Goal: Check status: Check status

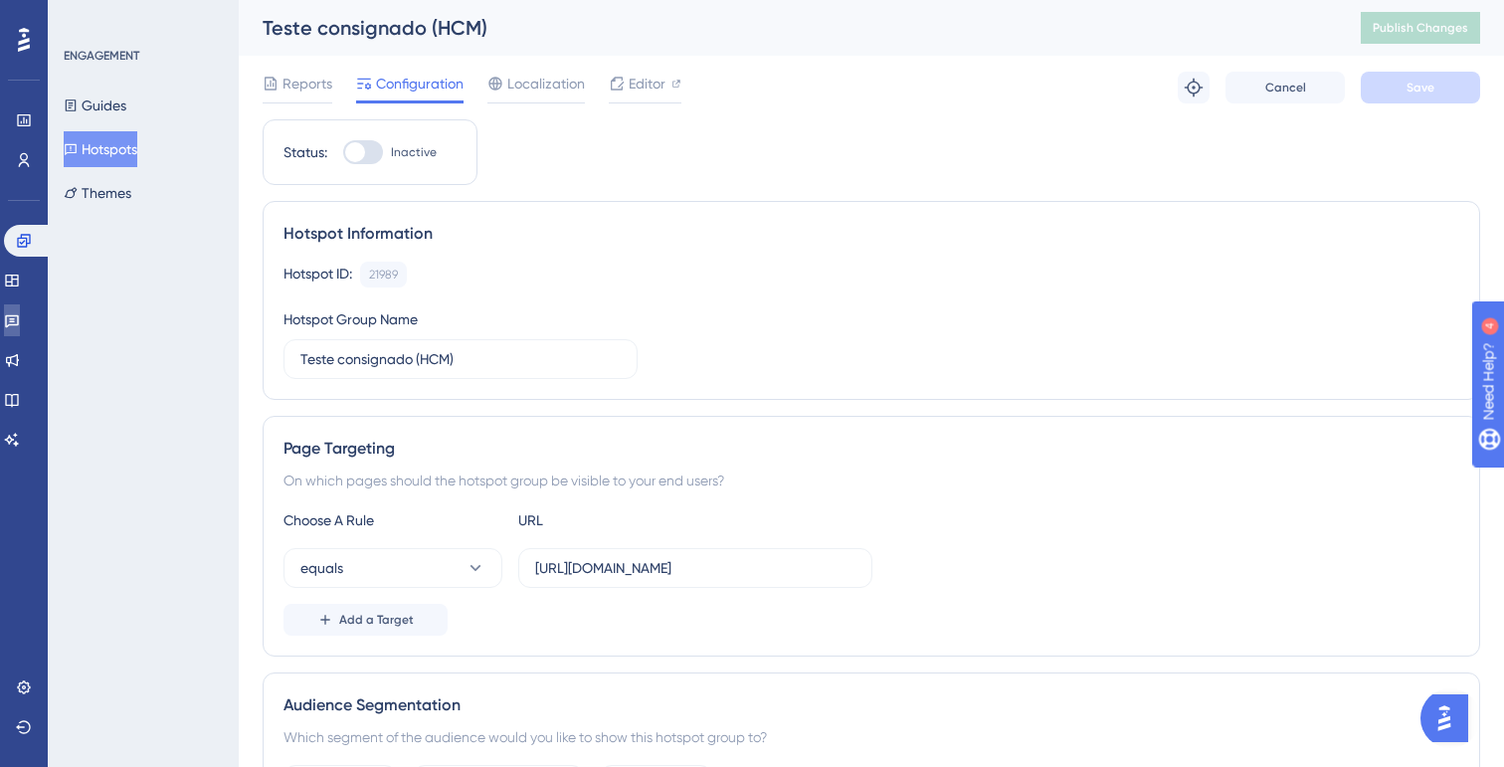
click at [20, 322] on link at bounding box center [12, 320] width 16 height 32
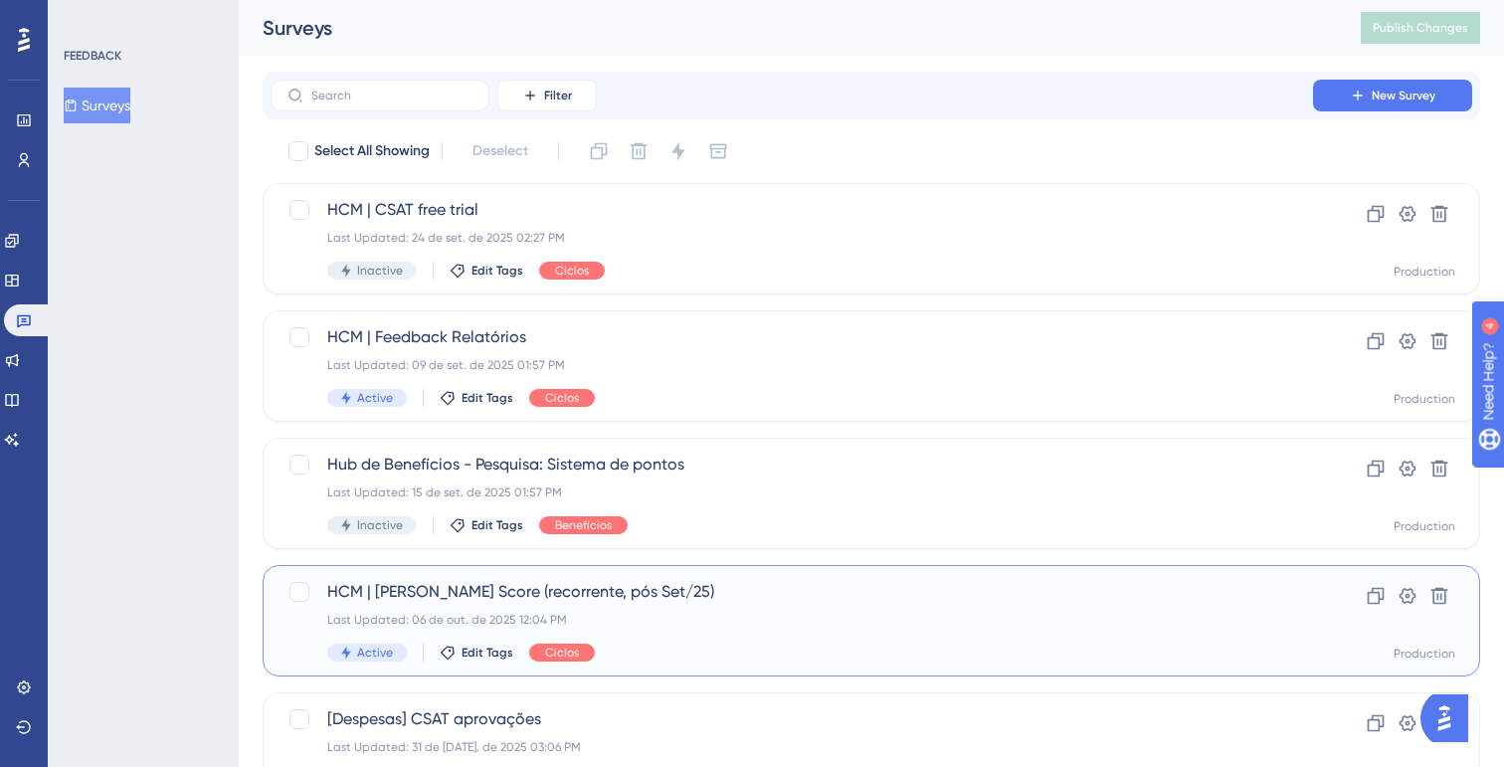
click at [571, 594] on span "HCM | [PERSON_NAME] Score (recorrente, pós Set/25)" at bounding box center [791, 592] width 929 height 24
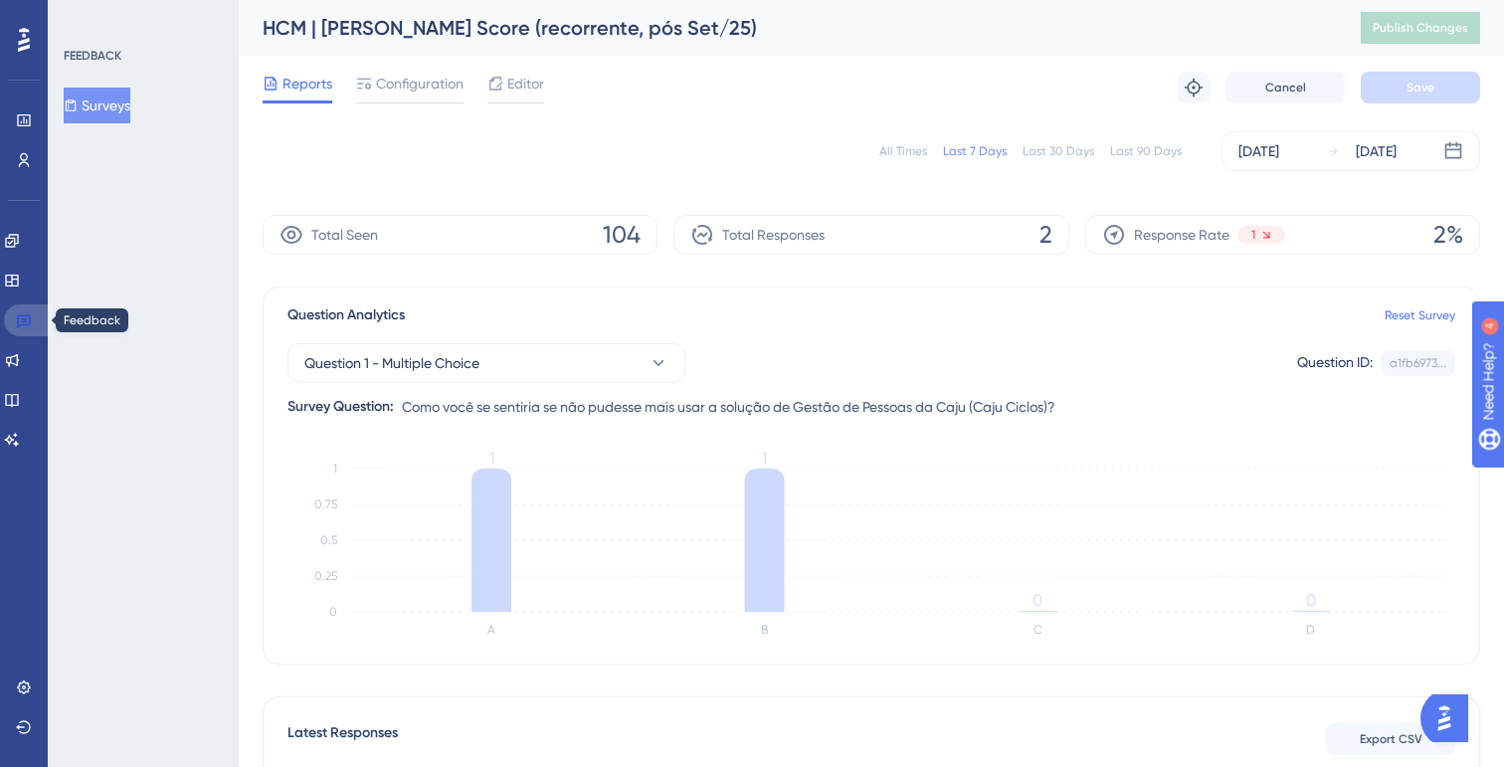
click at [40, 319] on link at bounding box center [28, 320] width 48 height 32
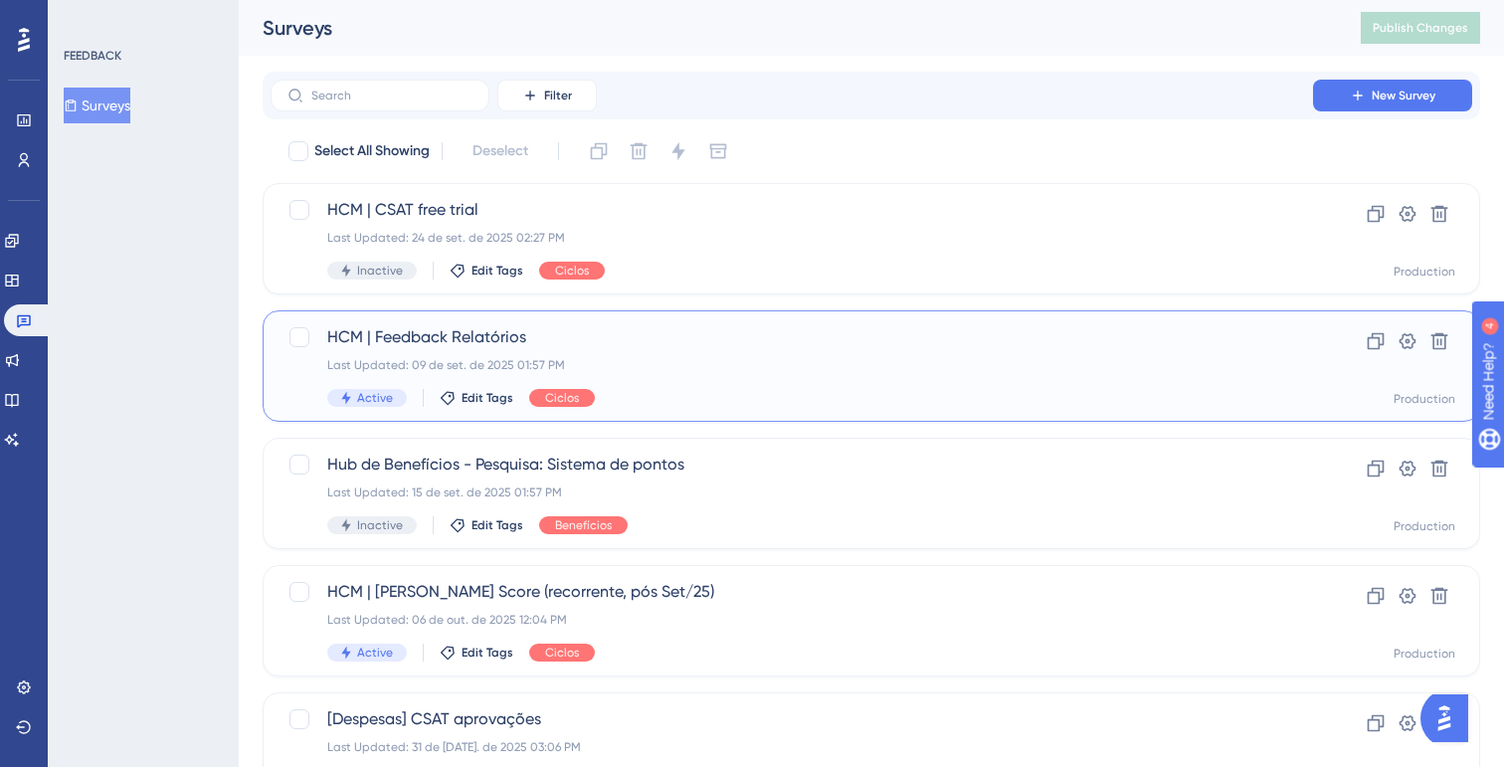
click at [385, 349] on div "HCM | Feedback Relatórios Last Updated: 09 de set. de 2025 01:57 PM Active Edit…" at bounding box center [791, 366] width 929 height 82
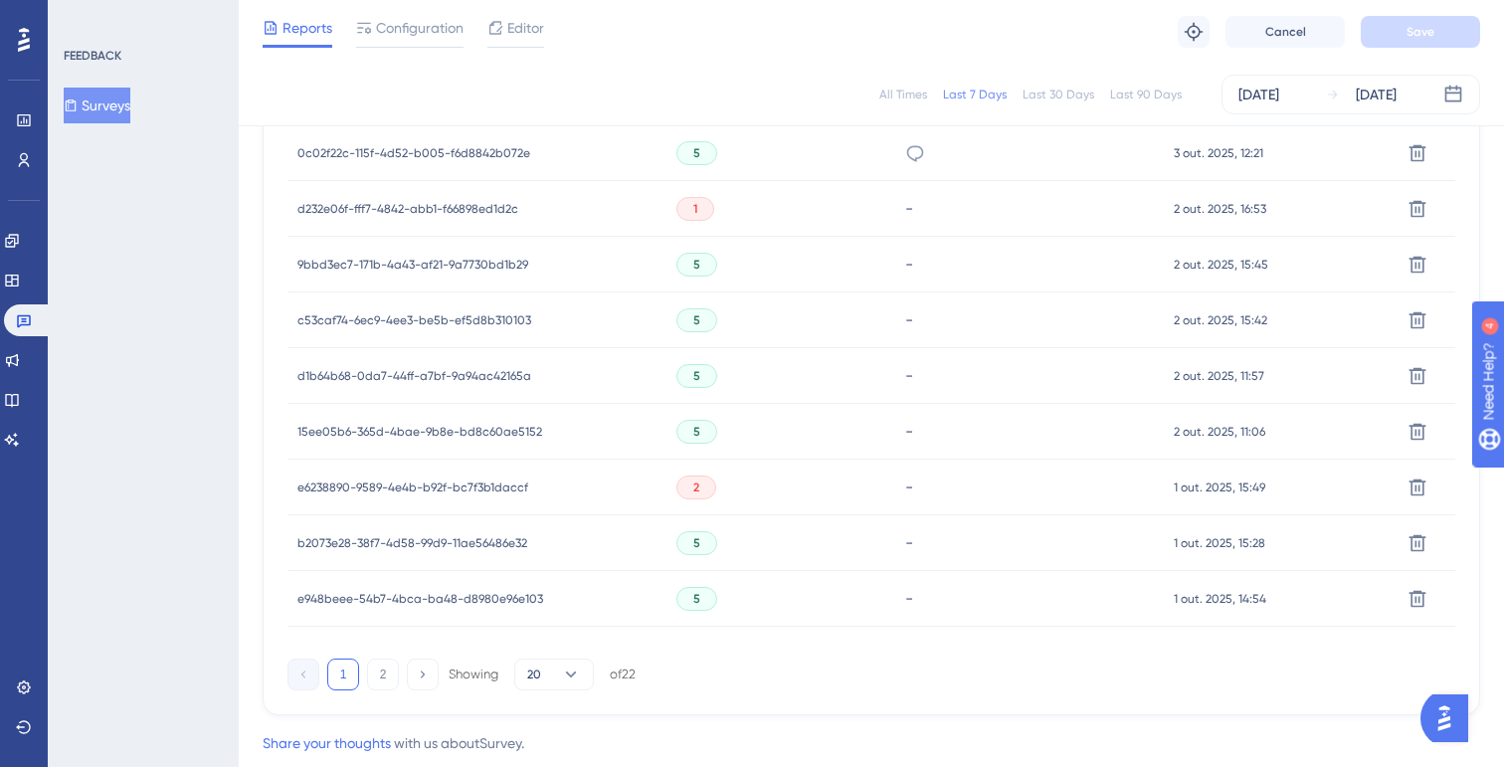
scroll to position [1344, 0]
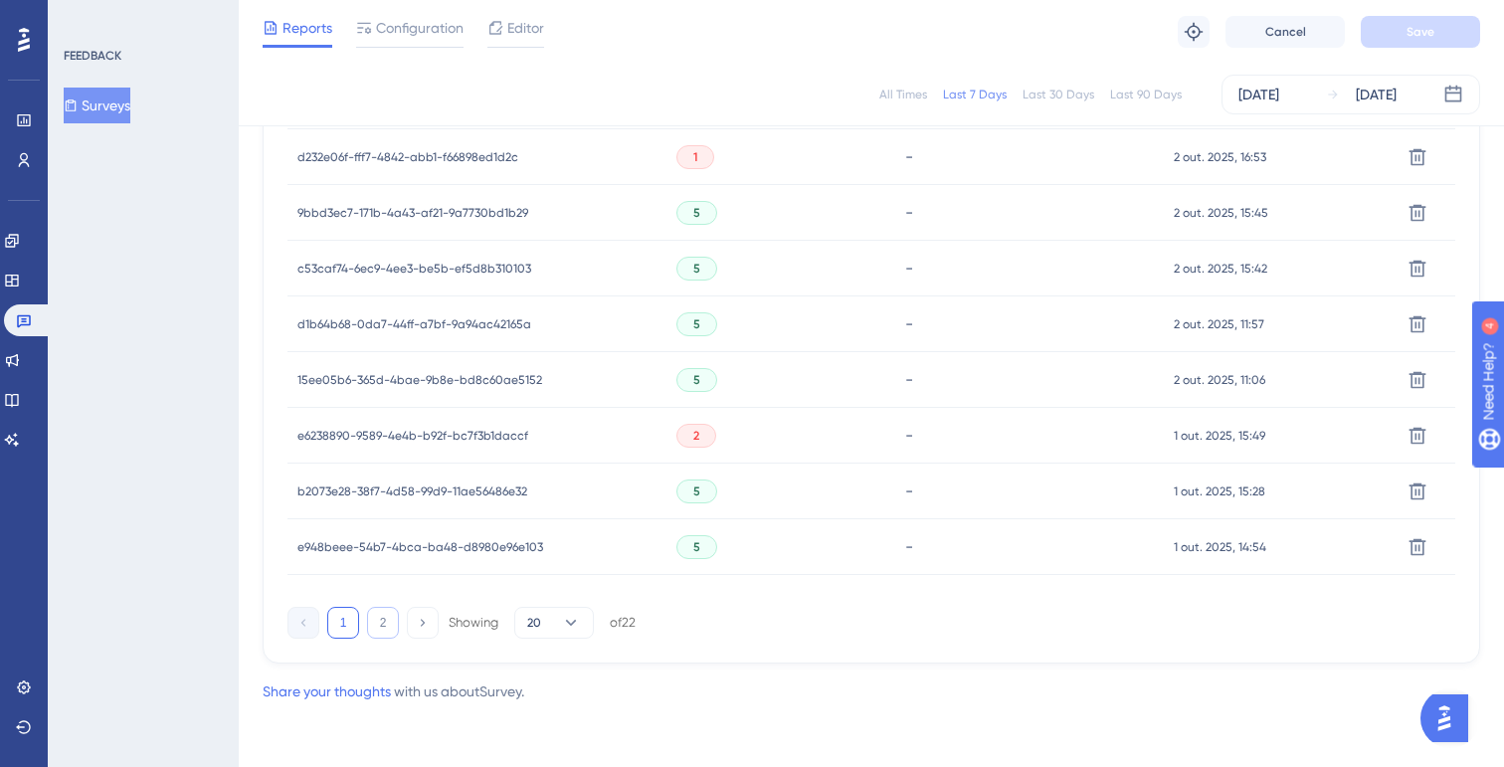
click at [384, 620] on button "2" at bounding box center [383, 623] width 32 height 32
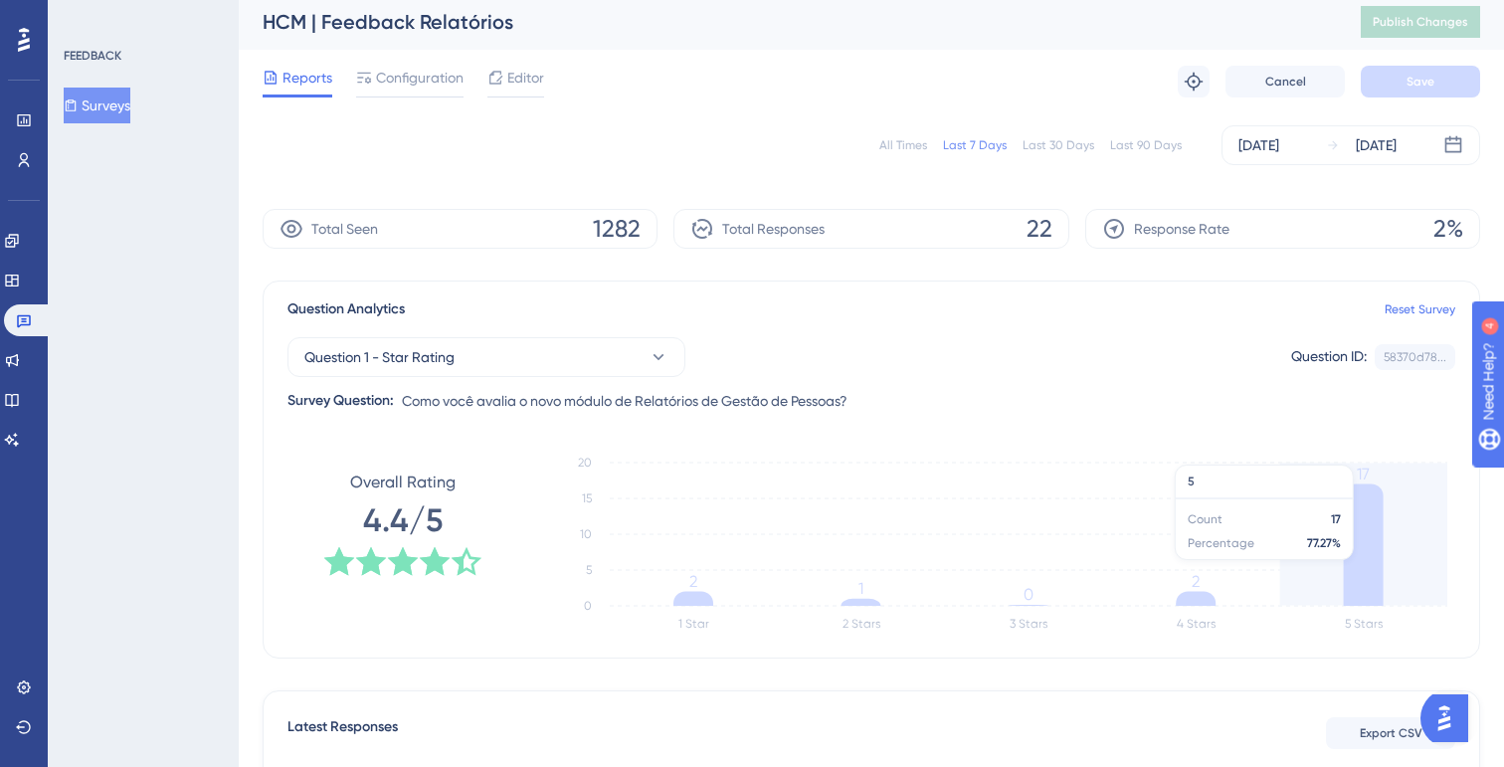
scroll to position [0, 0]
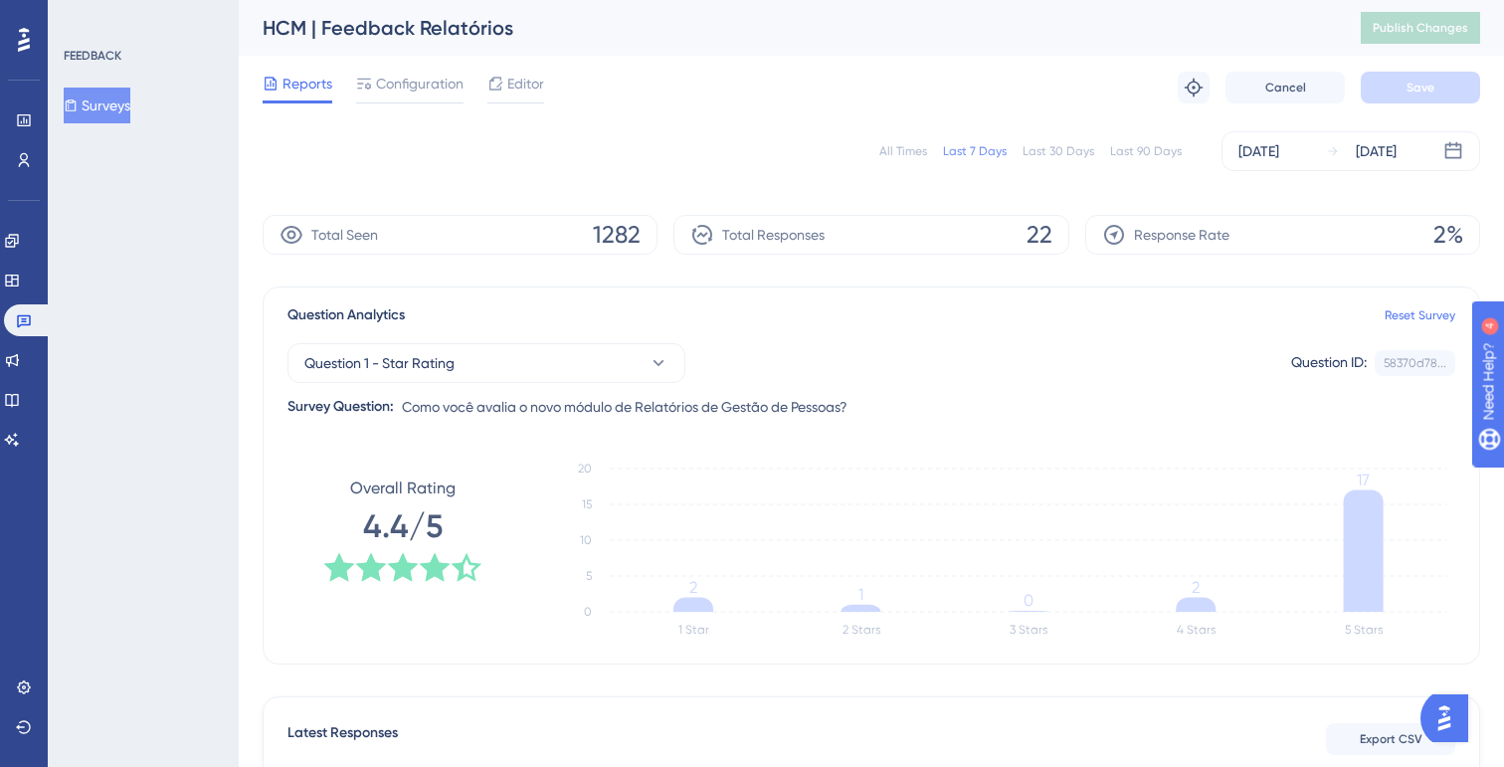
click at [1068, 162] on div "All Times Last 7 Days Last 30 Days Last 90 Days [DATE] [DATE]" at bounding box center [871, 151] width 1217 height 40
click at [1059, 153] on div "Last 30 Days" at bounding box center [1058, 151] width 72 height 16
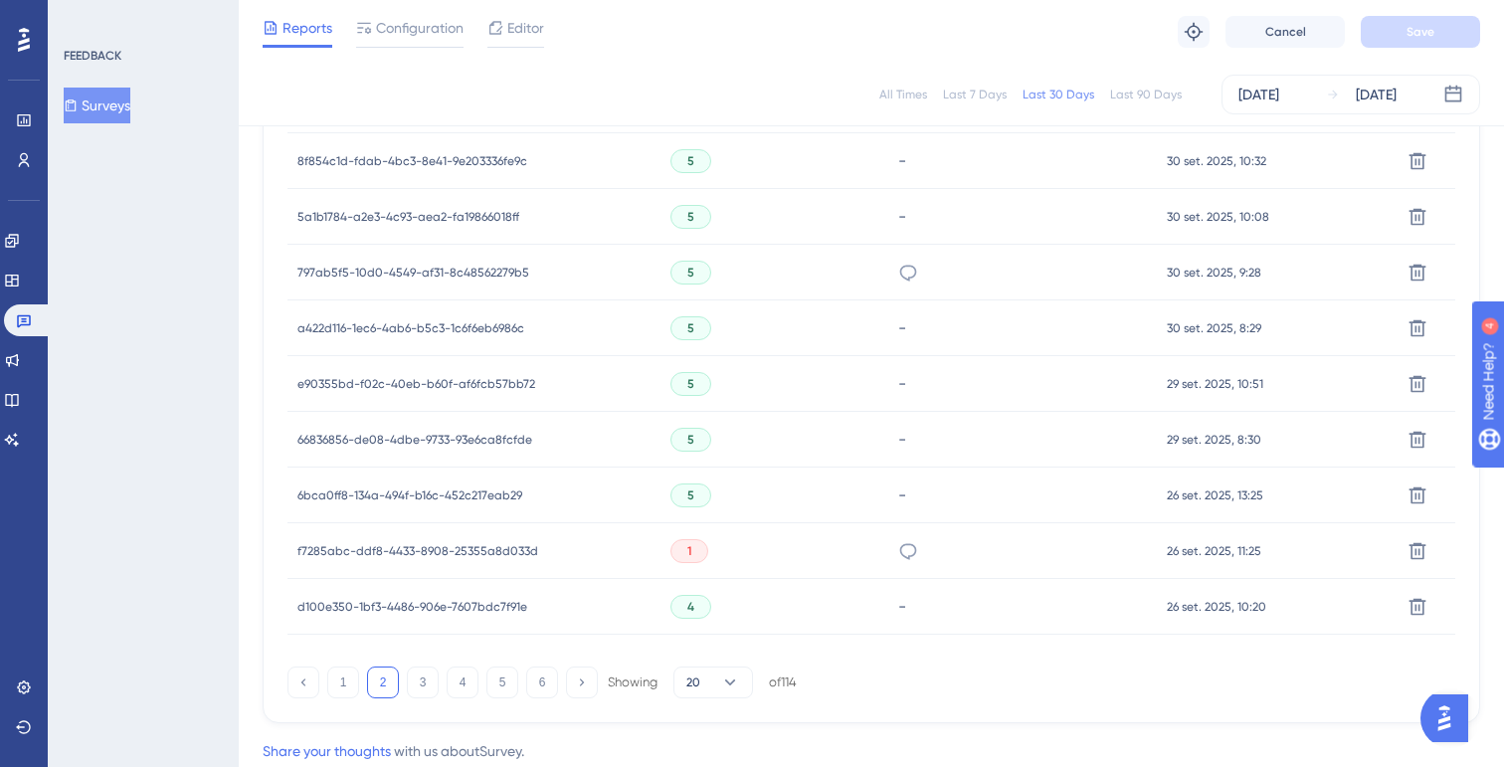
scroll to position [1344, 0]
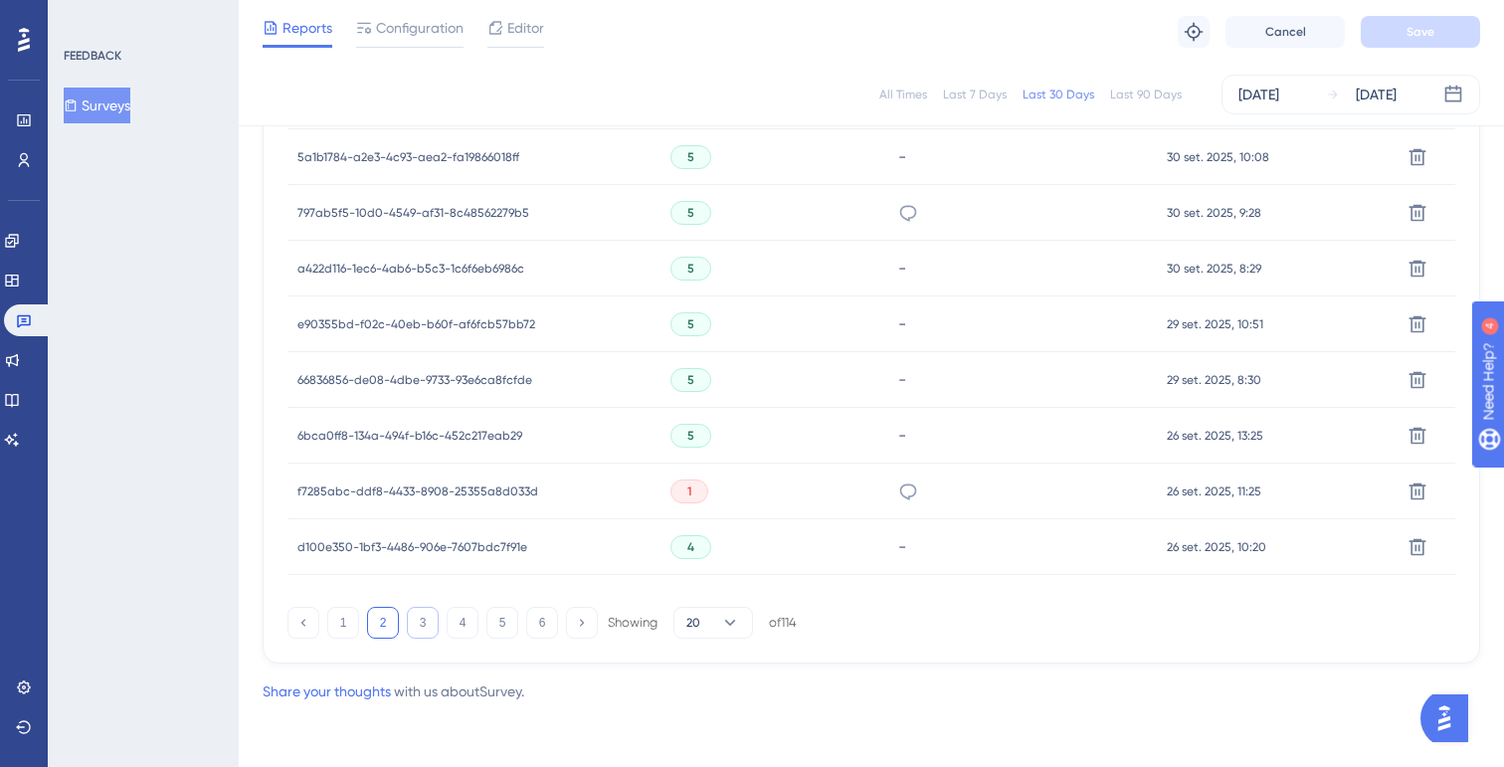
click at [421, 616] on button "3" at bounding box center [423, 623] width 32 height 32
click at [385, 630] on button "2" at bounding box center [383, 623] width 32 height 32
click at [420, 632] on button "3" at bounding box center [423, 623] width 32 height 32
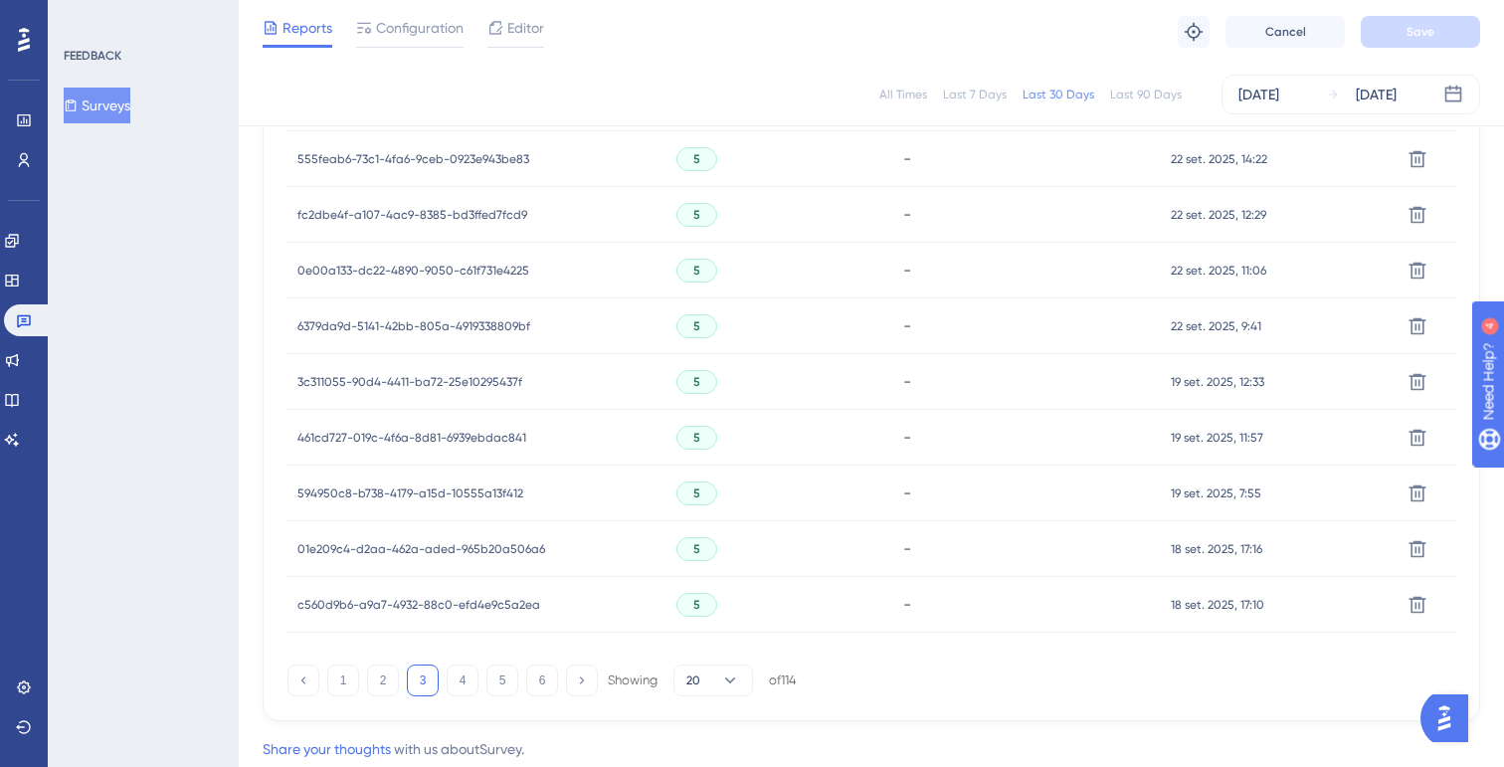
scroll to position [1301, 0]
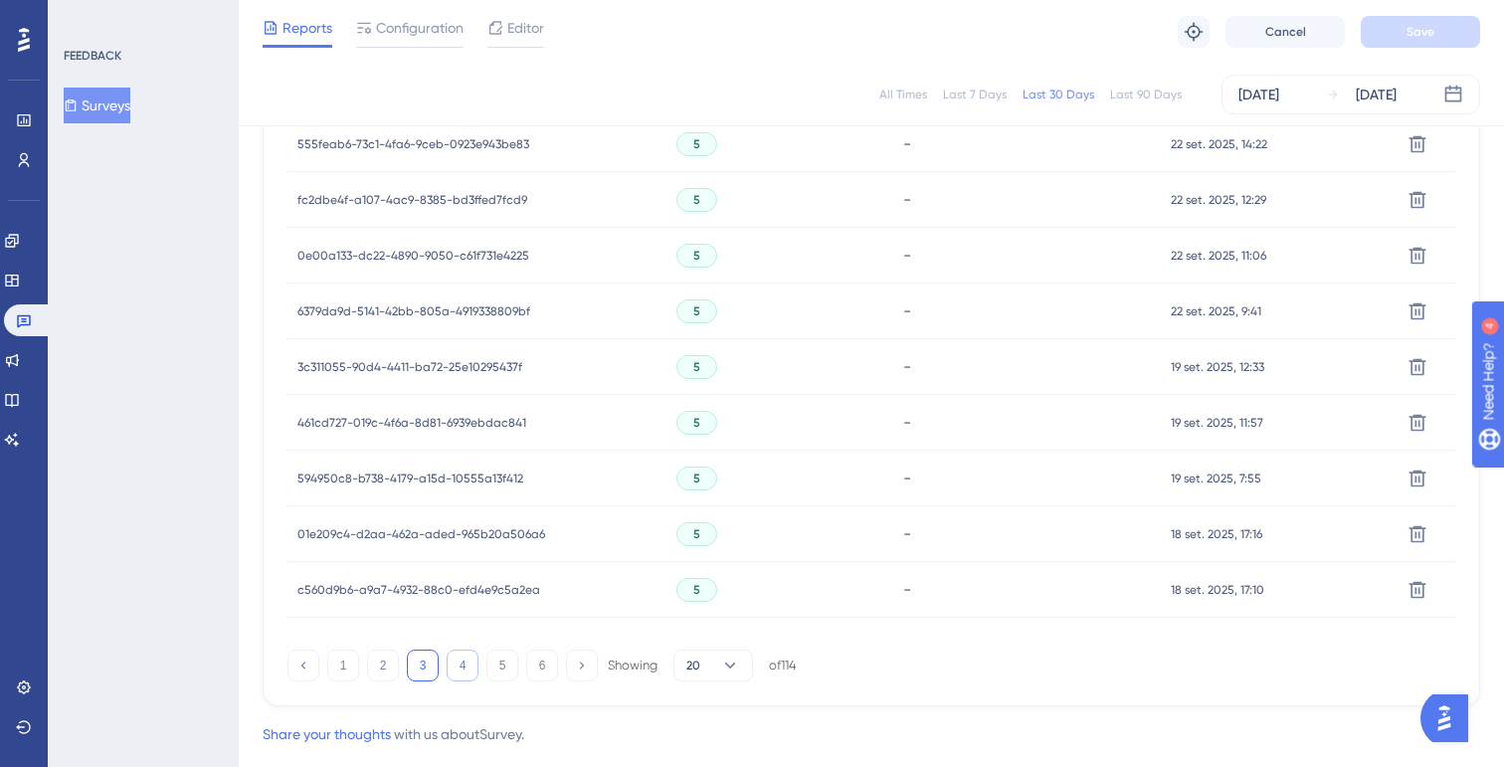
click at [463, 660] on button "4" at bounding box center [463, 665] width 32 height 32
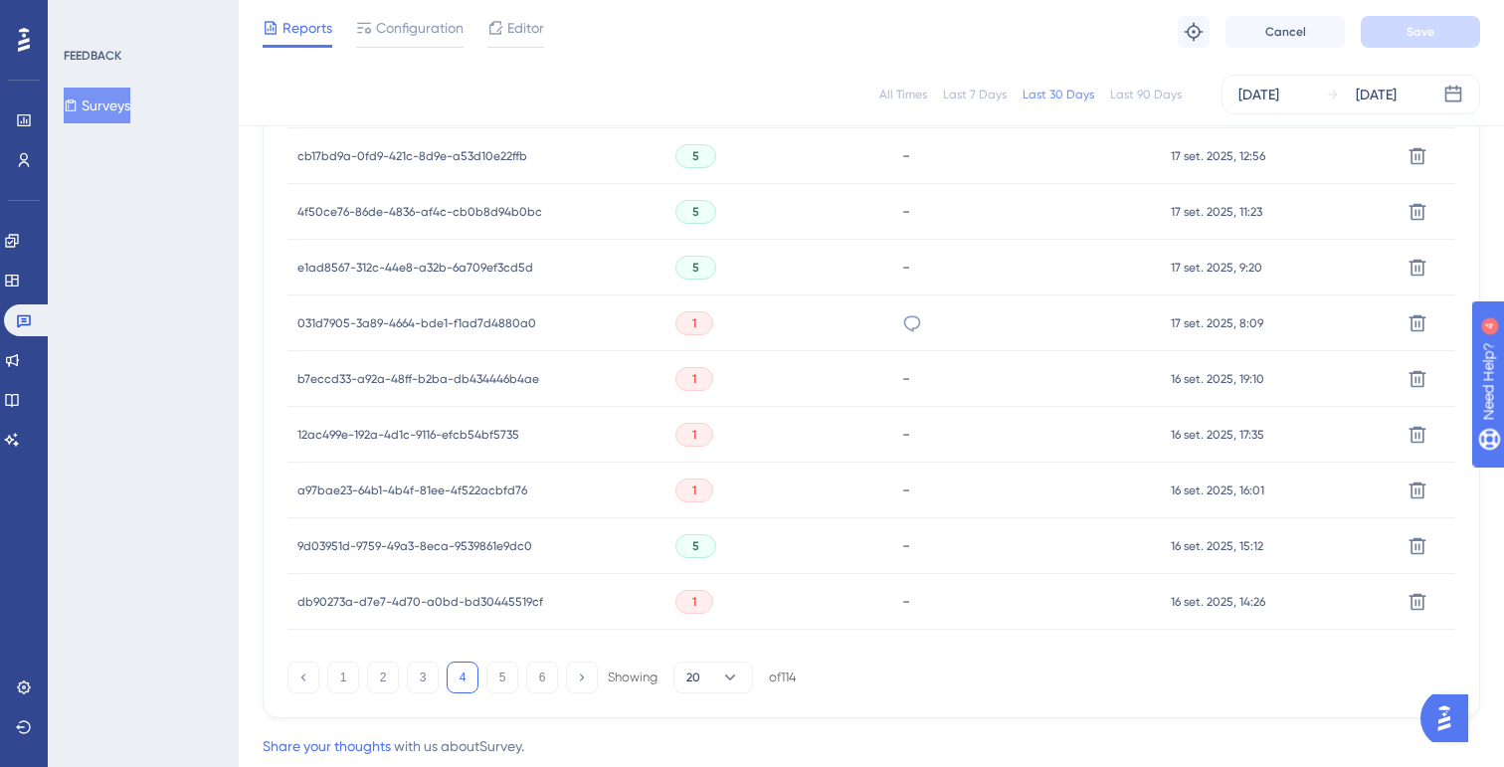
scroll to position [1344, 0]
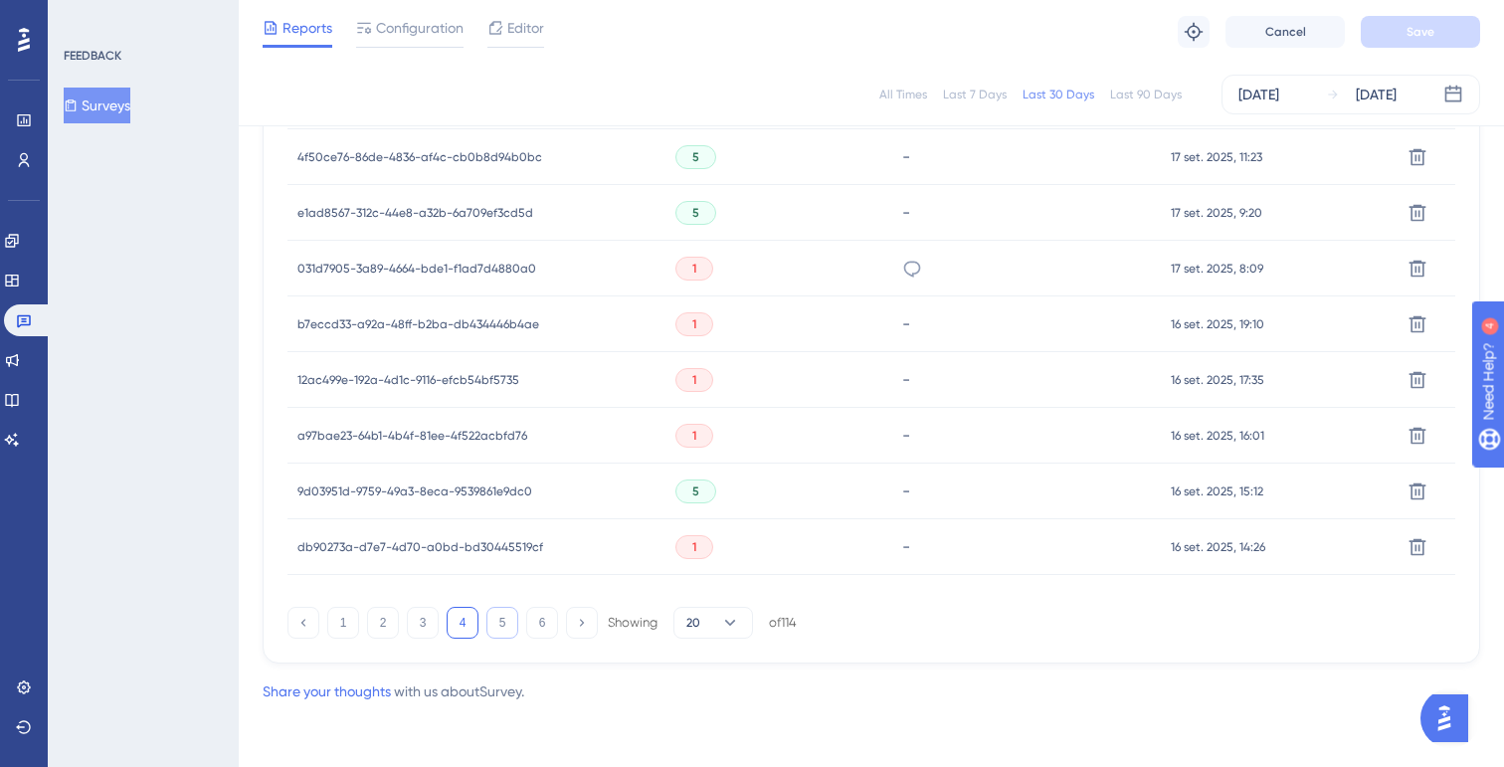
click at [502, 628] on button "5" at bounding box center [502, 623] width 32 height 32
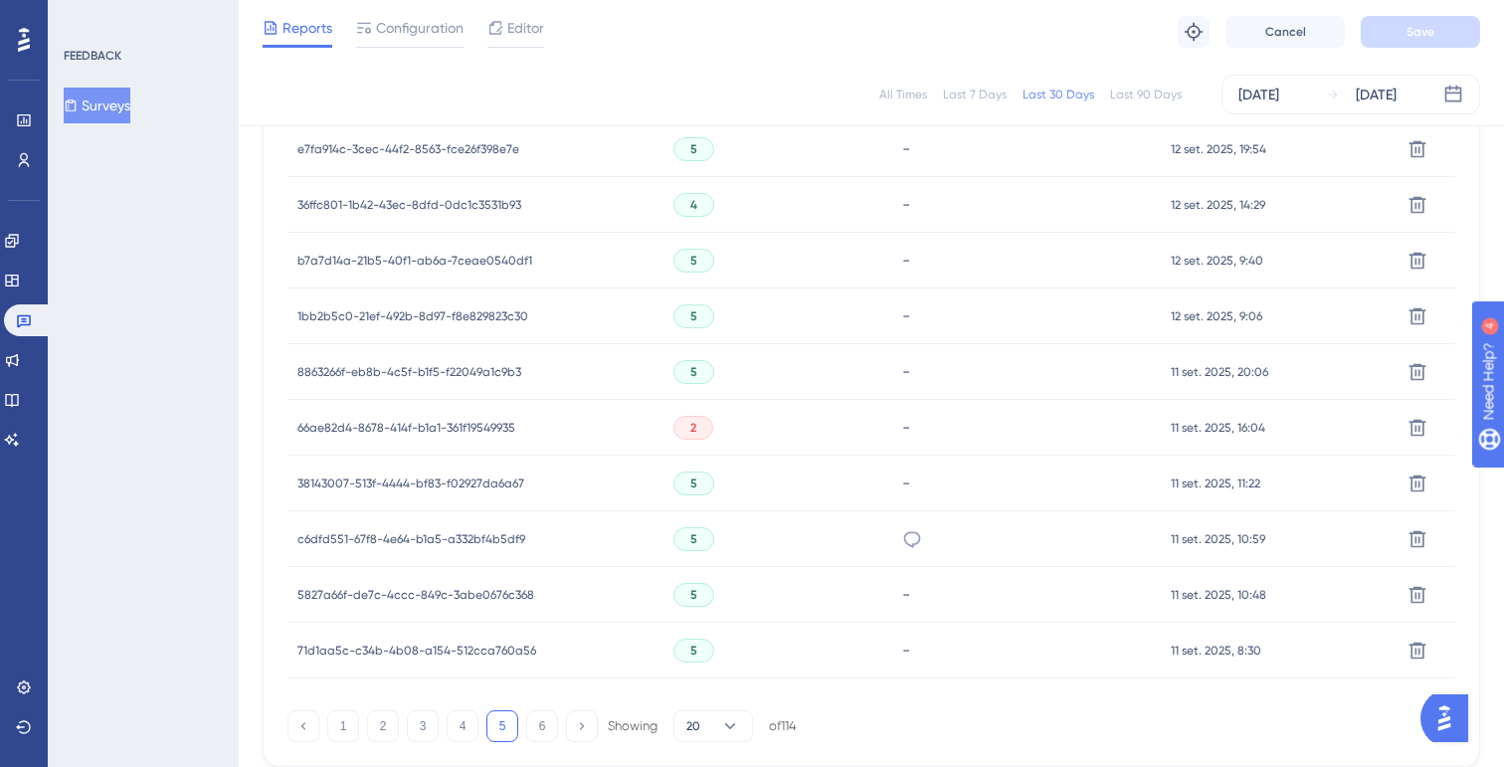
scroll to position [1278, 0]
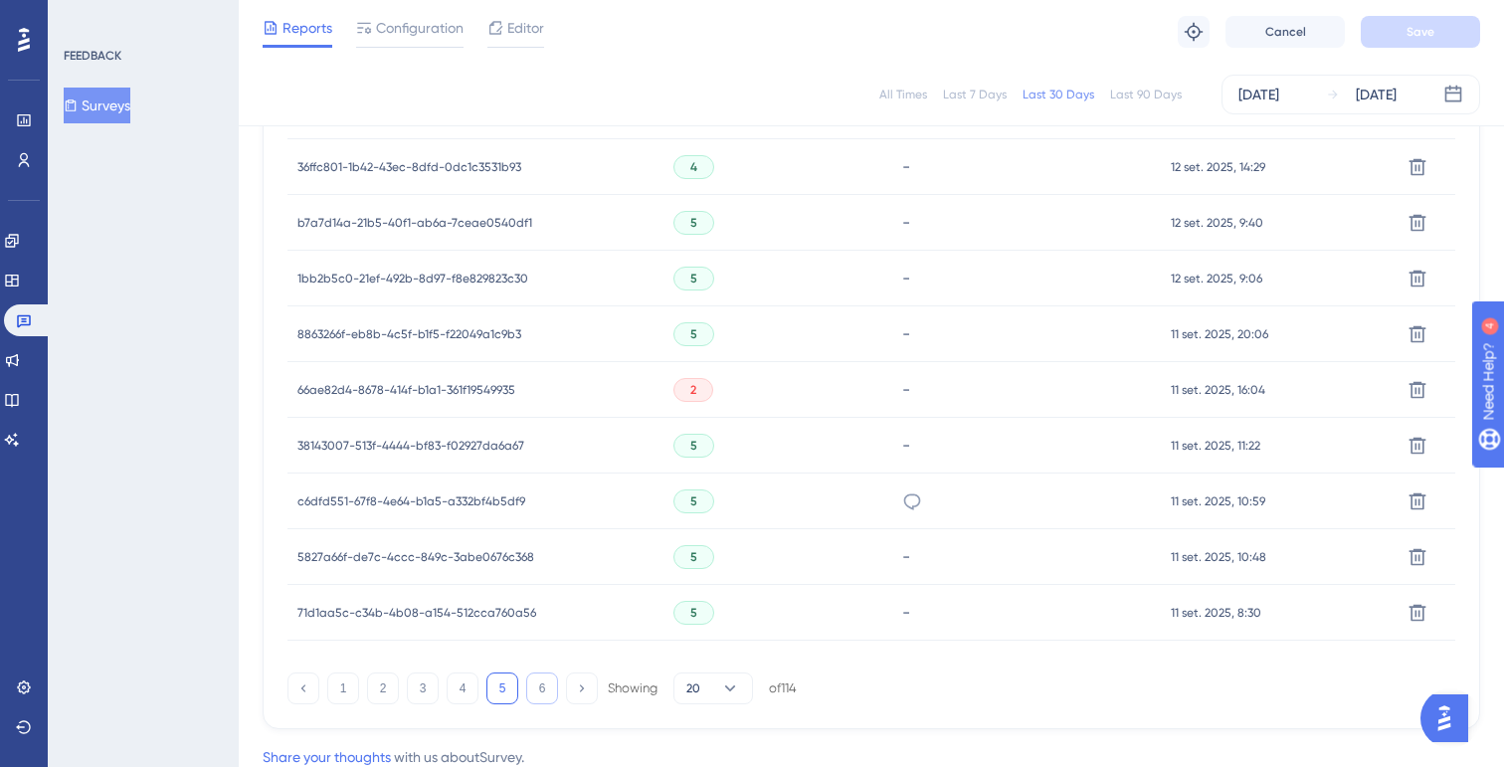
click at [544, 695] on button "6" at bounding box center [542, 688] width 32 height 32
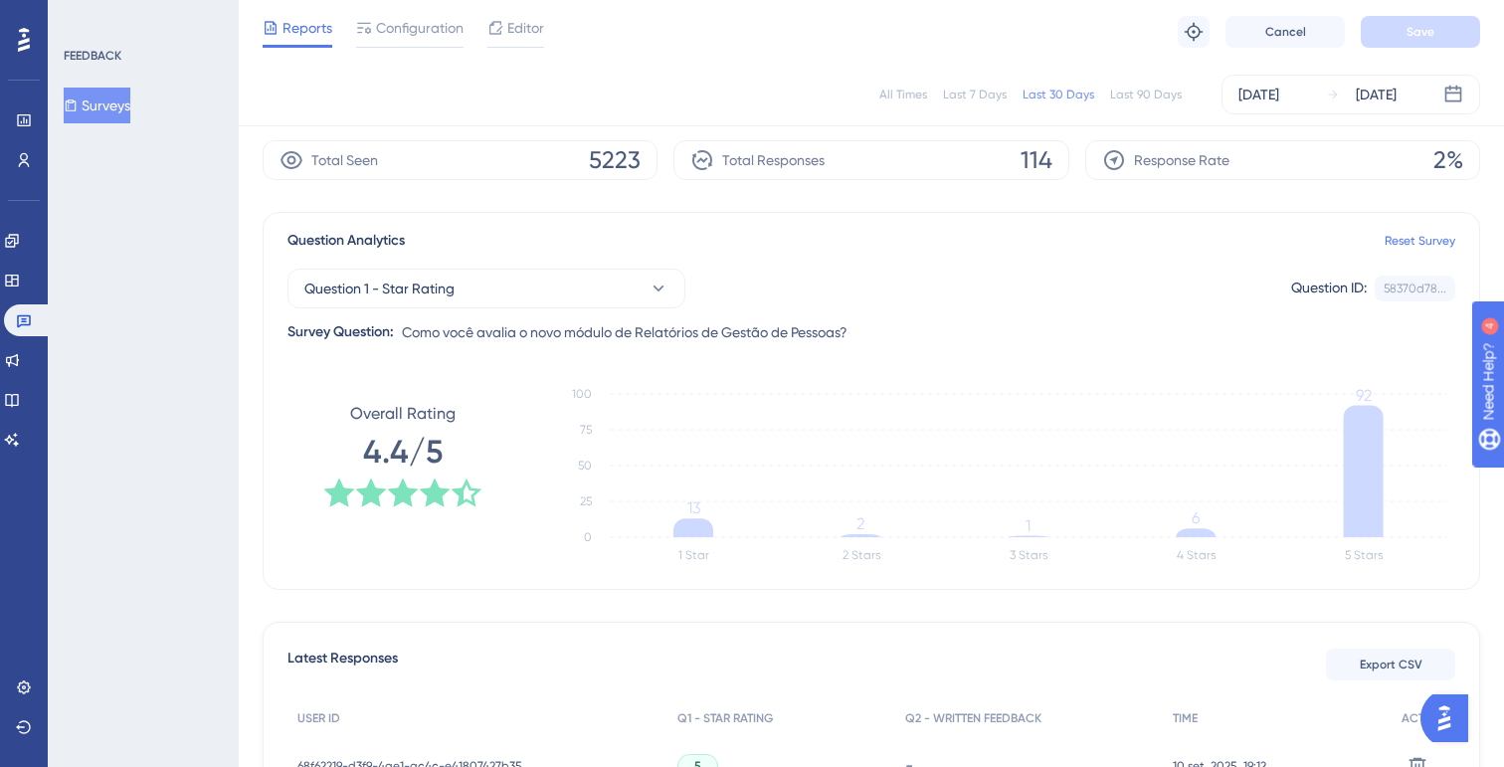
scroll to position [0, 0]
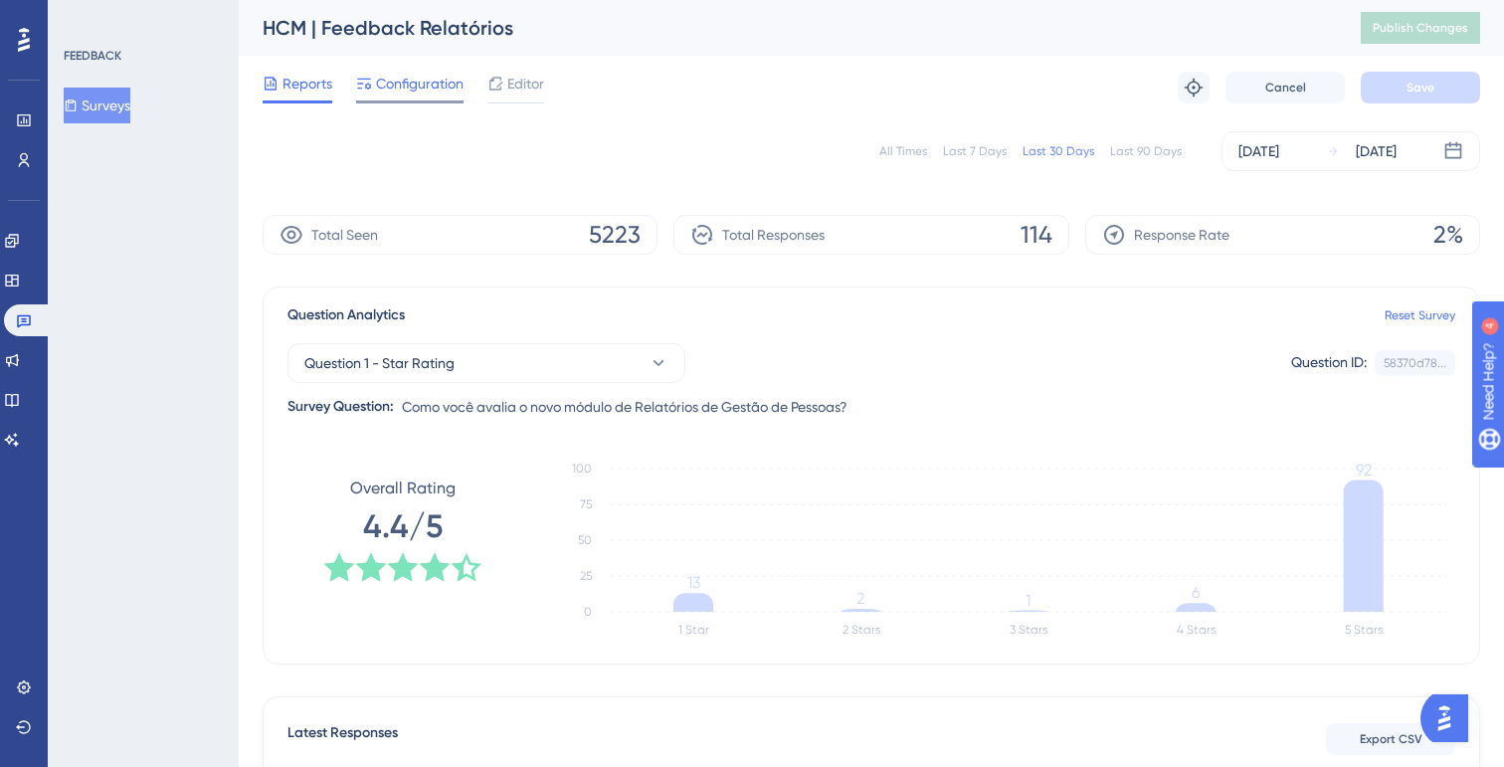
click at [415, 93] on span "Configuration" at bounding box center [420, 84] width 88 height 24
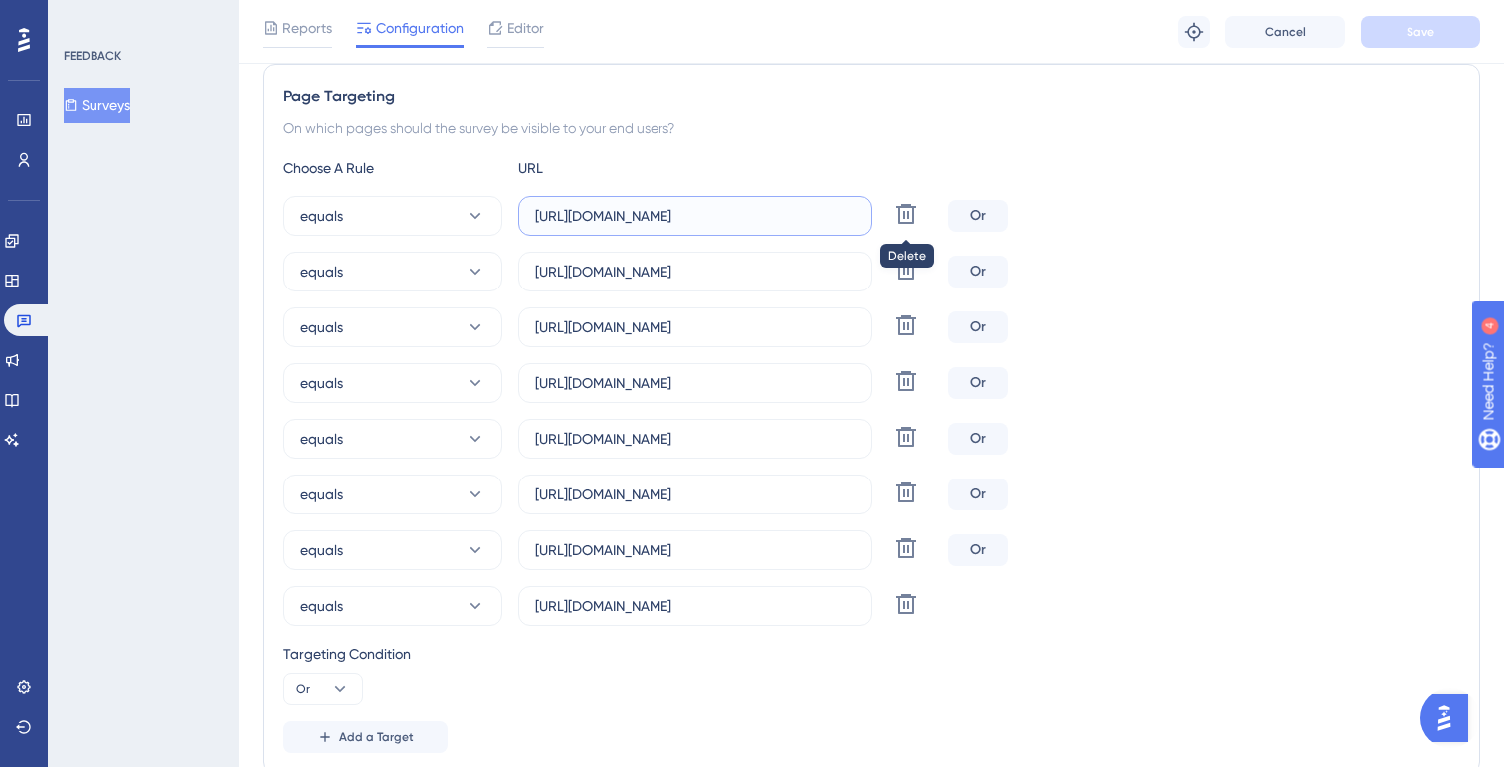
scroll to position [0, 172]
drag, startPoint x: 788, startPoint y: 218, endPoint x: 978, endPoint y: 219, distance: 190.0
click at [978, 219] on div "equals [URL][DOMAIN_NAME] Delete Or" at bounding box center [871, 216] width 1176 height 40
click at [803, 217] on input "[URL][DOMAIN_NAME]" at bounding box center [695, 216] width 320 height 22
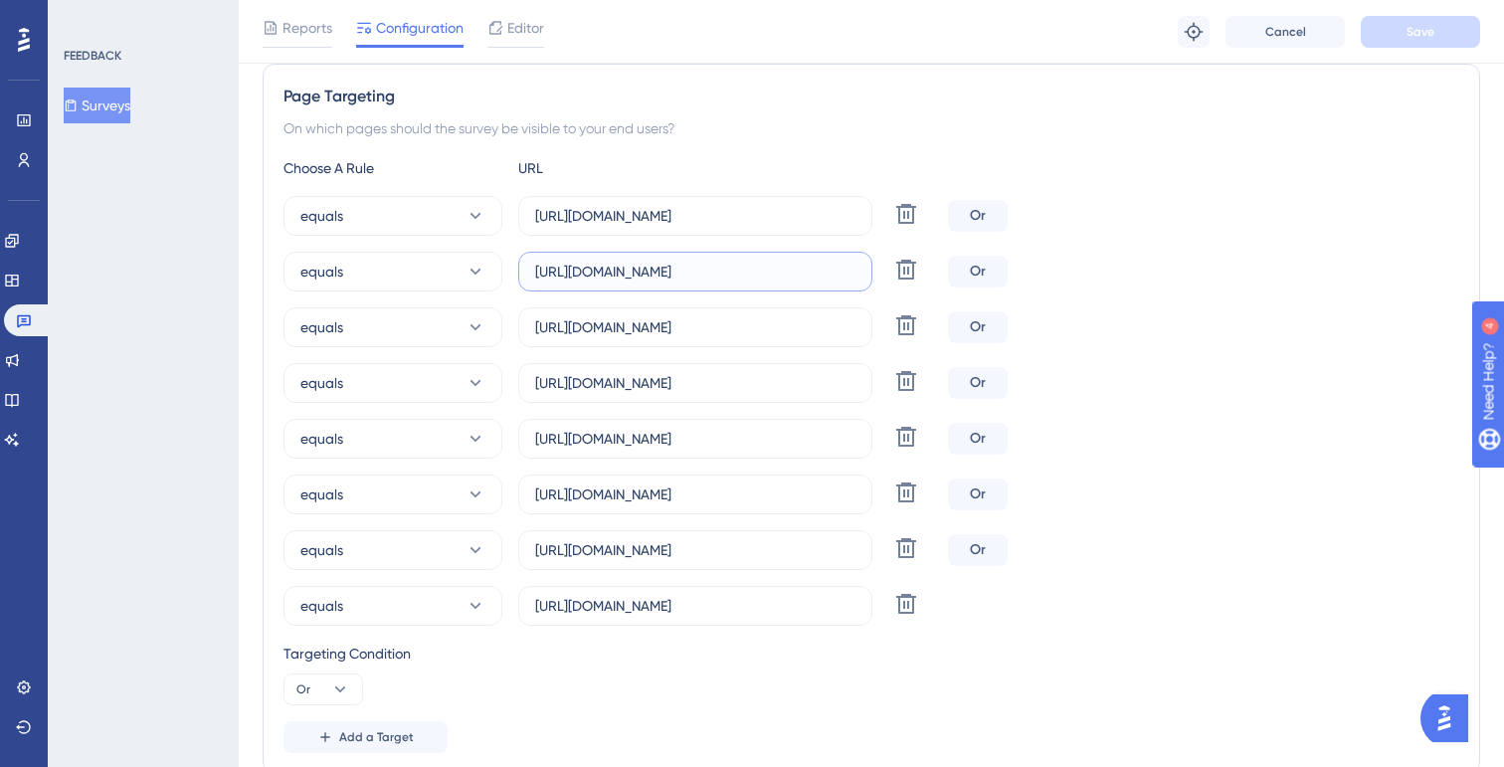
drag, startPoint x: 775, startPoint y: 278, endPoint x: 905, endPoint y: 303, distance: 132.8
click at [903, 301] on div "equals [URL][DOMAIN_NAME] Delete Or equals [URL][DOMAIN_NAME] Delete Or equals …" at bounding box center [871, 411] width 1176 height 430
drag, startPoint x: 784, startPoint y: 320, endPoint x: 984, endPoint y: 345, distance: 201.5
click at [984, 345] on div "equals [URL][DOMAIN_NAME] Delete Or" at bounding box center [871, 327] width 1176 height 40
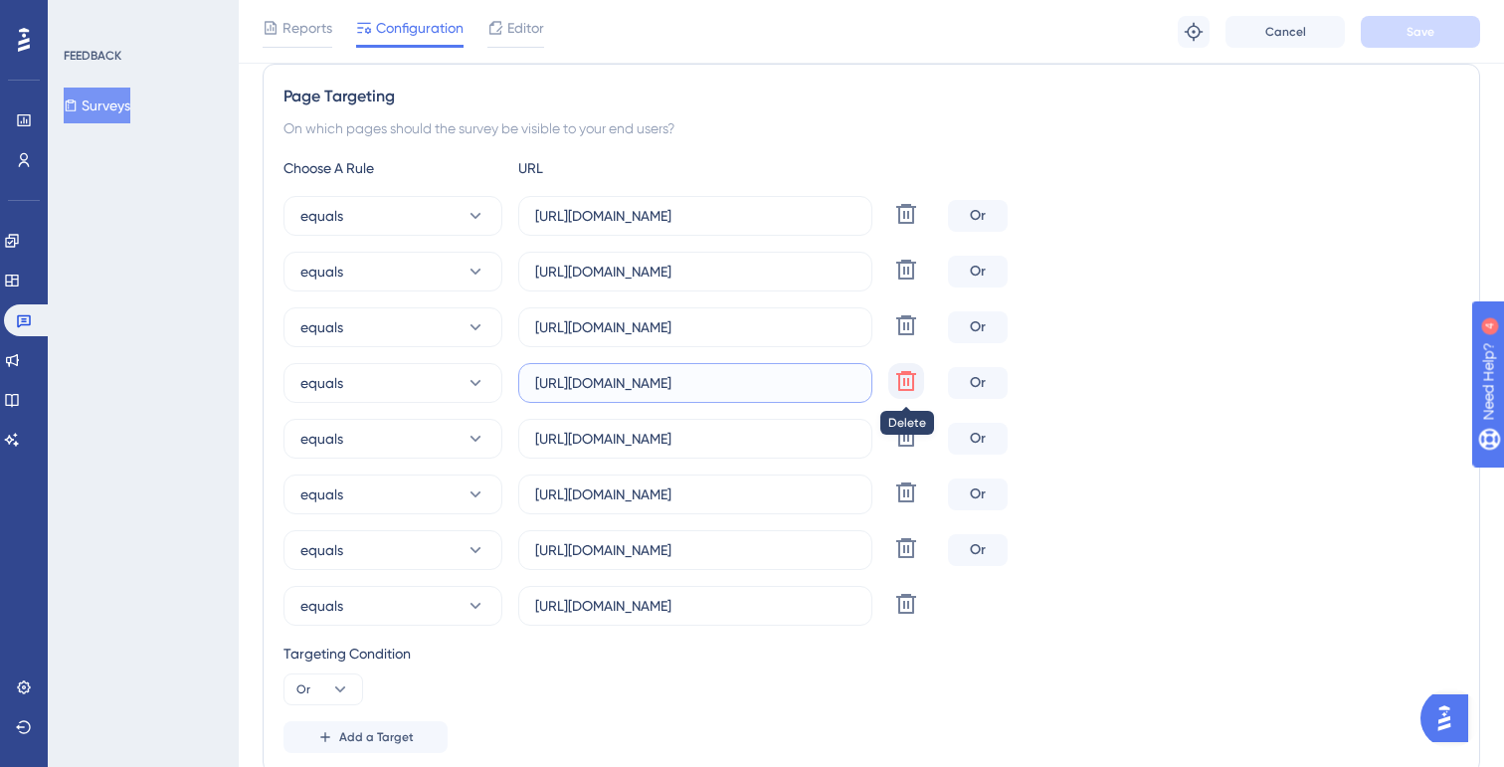
scroll to position [0, 1051]
drag, startPoint x: 766, startPoint y: 384, endPoint x: 911, endPoint y: 385, distance: 145.2
click at [911, 385] on div "equals [URL][DOMAIN_NAME] Delete" at bounding box center [611, 383] width 656 height 40
drag, startPoint x: 751, startPoint y: 434, endPoint x: 955, endPoint y: 443, distance: 204.1
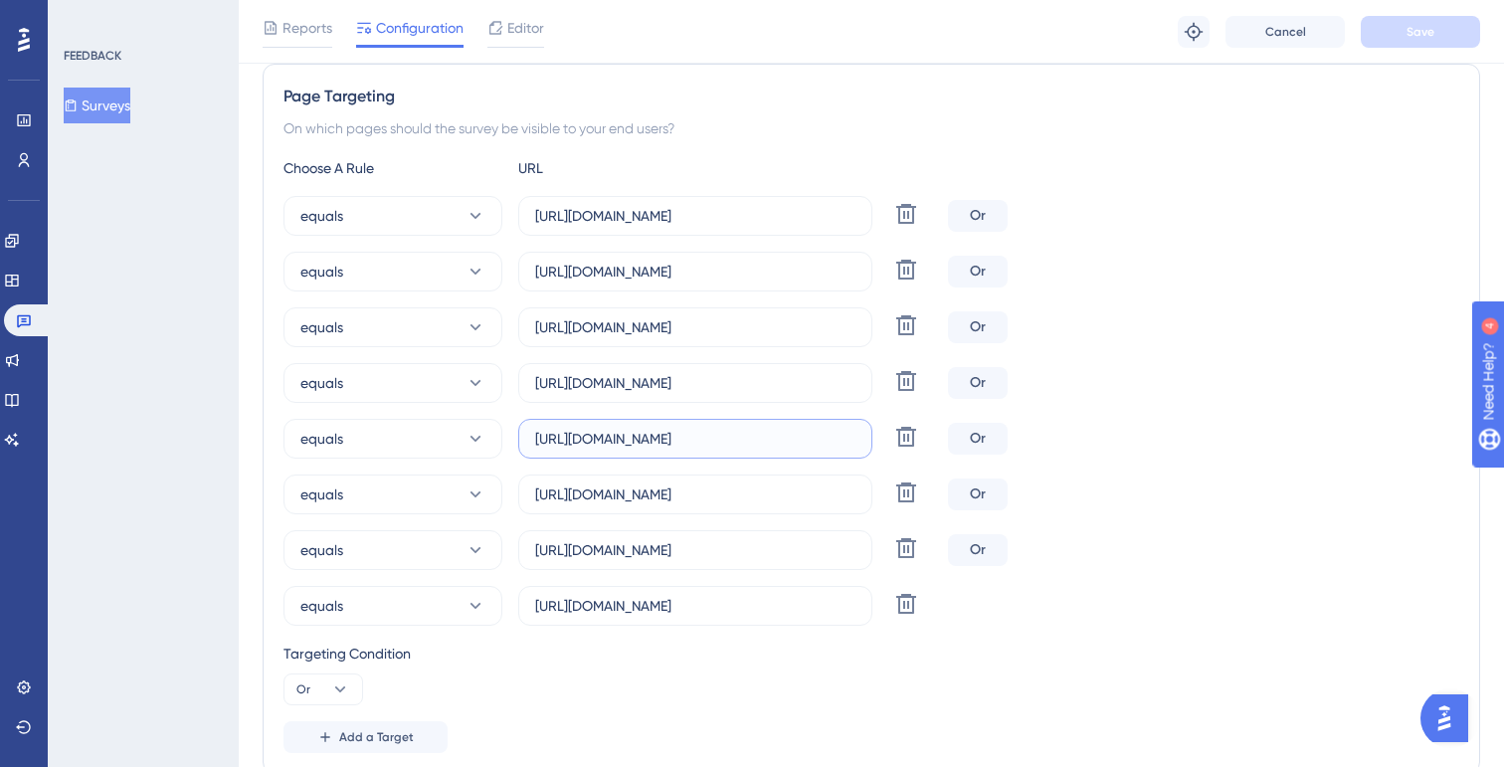
click at [956, 443] on div "equals [URL][DOMAIN_NAME] Delete Or" at bounding box center [871, 439] width 1176 height 40
drag, startPoint x: 737, startPoint y: 499, endPoint x: 940, endPoint y: 502, distance: 202.9
click at [940, 502] on div "equals [URL][DOMAIN_NAME] Delete Or" at bounding box center [871, 494] width 1176 height 40
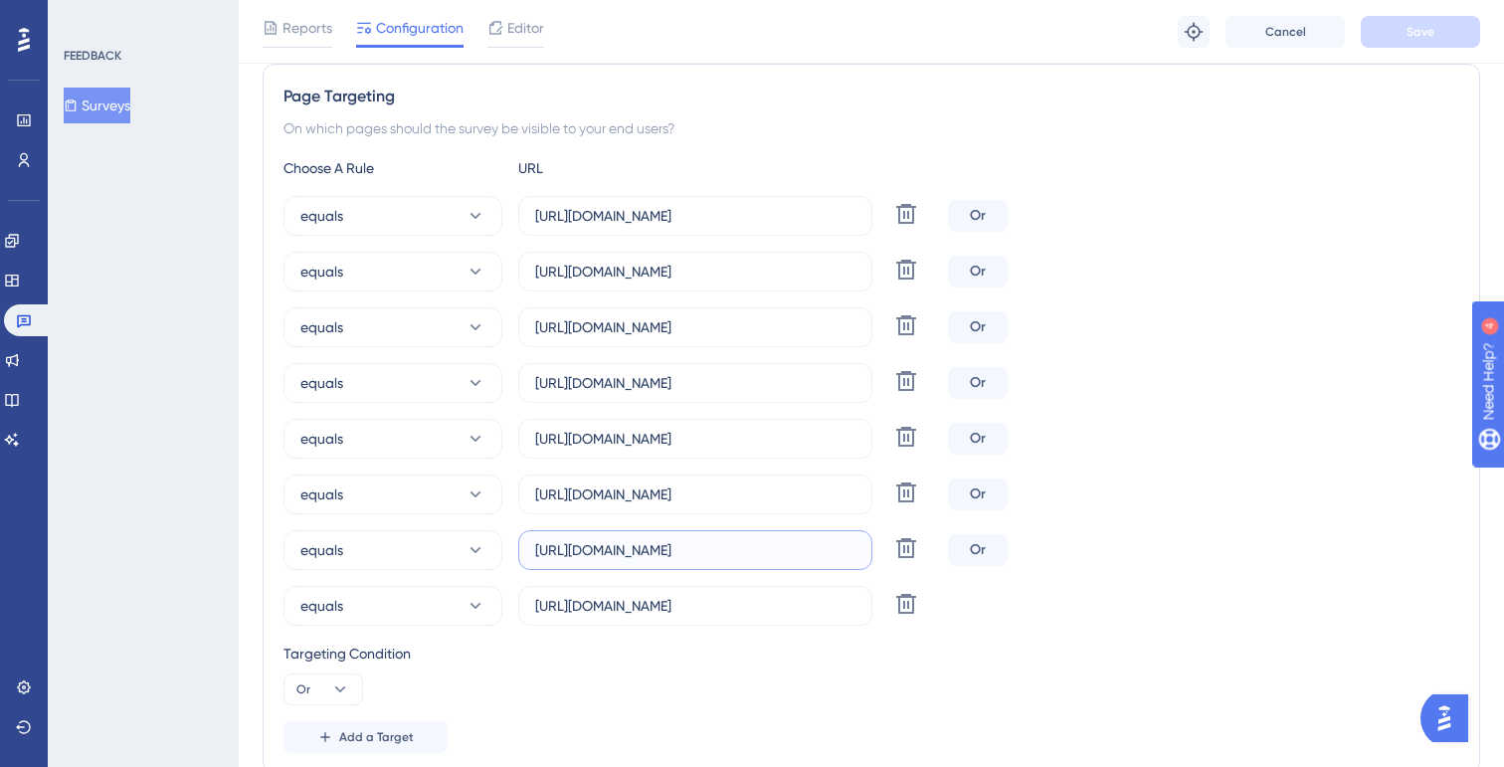
drag, startPoint x: 740, startPoint y: 549, endPoint x: 852, endPoint y: 549, distance: 112.4
click at [762, 549] on input "[URL][DOMAIN_NAME]" at bounding box center [695, 550] width 320 height 22
click at [878, 549] on div "equals [URL][DOMAIN_NAME] Delete" at bounding box center [611, 550] width 656 height 40
